Goal: Transaction & Acquisition: Purchase product/service

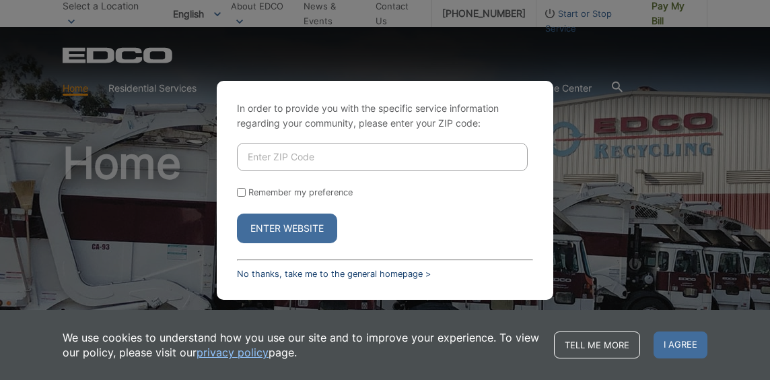
click at [283, 272] on link "No thanks, take me to the general homepage >" at bounding box center [334, 274] width 194 height 10
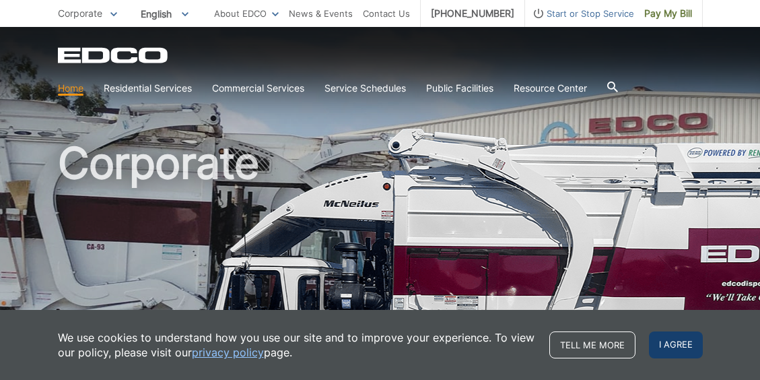
click at [664, 344] on span "I agree" at bounding box center [676, 344] width 54 height 27
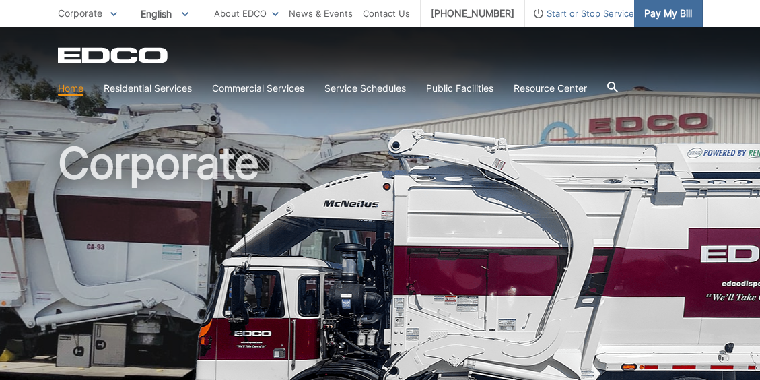
click at [650, 8] on span "Pay My Bill" at bounding box center [668, 13] width 48 height 15
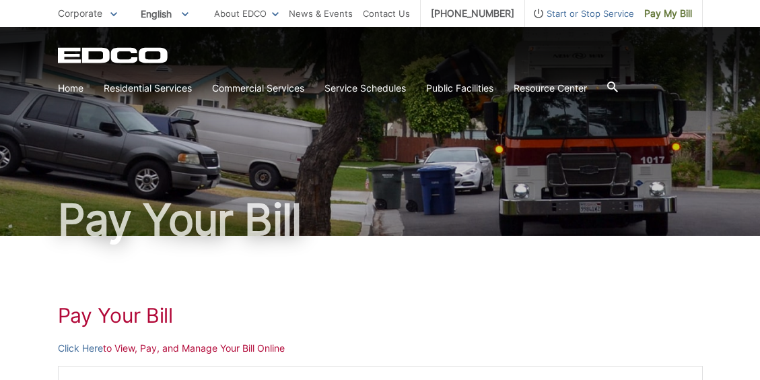
scroll to position [135, 0]
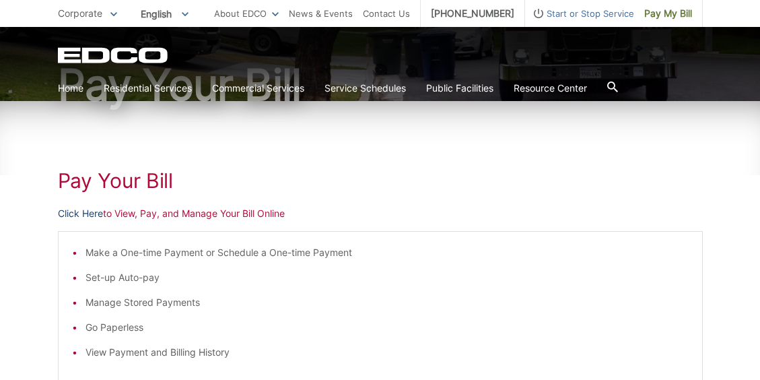
click at [82, 215] on link "Click Here" at bounding box center [80, 213] width 45 height 15
